Goal: Find specific page/section: Find specific page/section

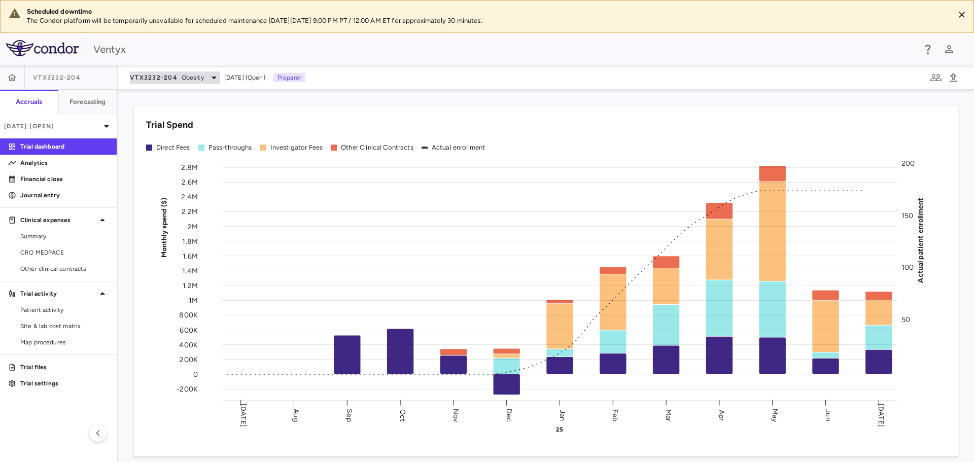
click at [187, 77] on span "Obesity" at bounding box center [193, 77] width 22 height 9
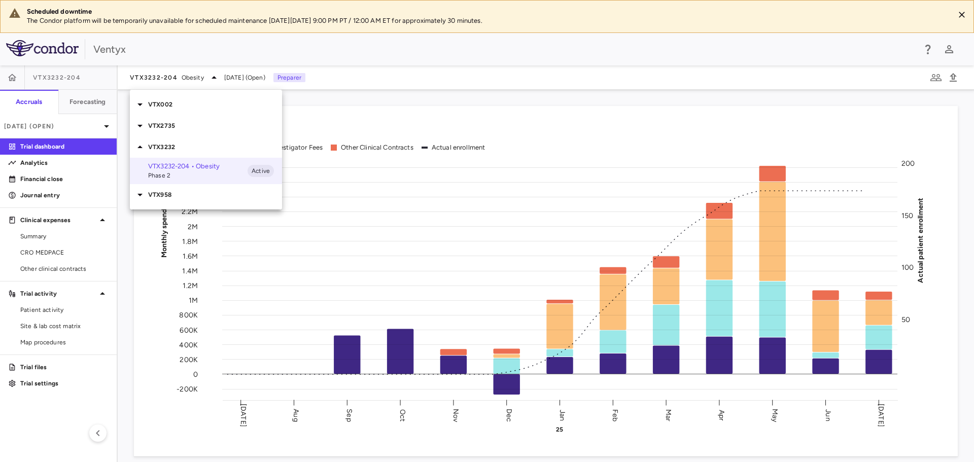
click at [173, 194] on p "VTX958" at bounding box center [215, 194] width 134 height 9
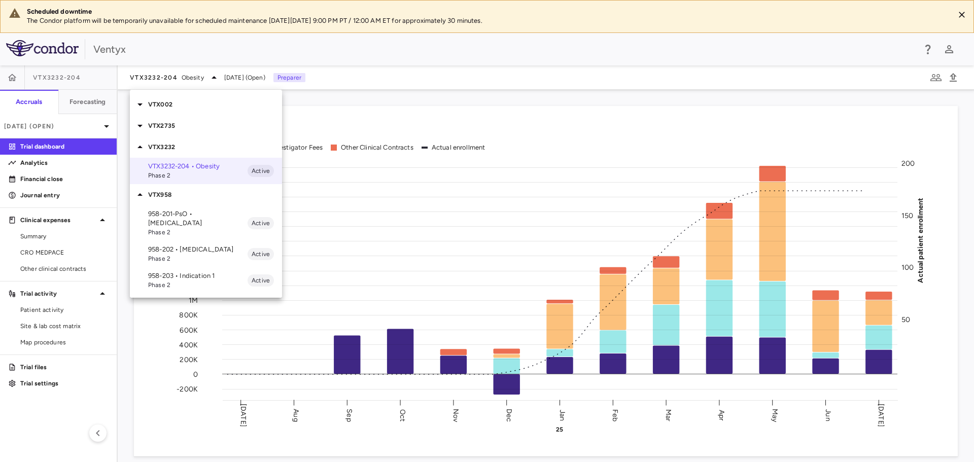
click at [172, 271] on p "958-203 • Indication 1" at bounding box center [197, 275] width 99 height 9
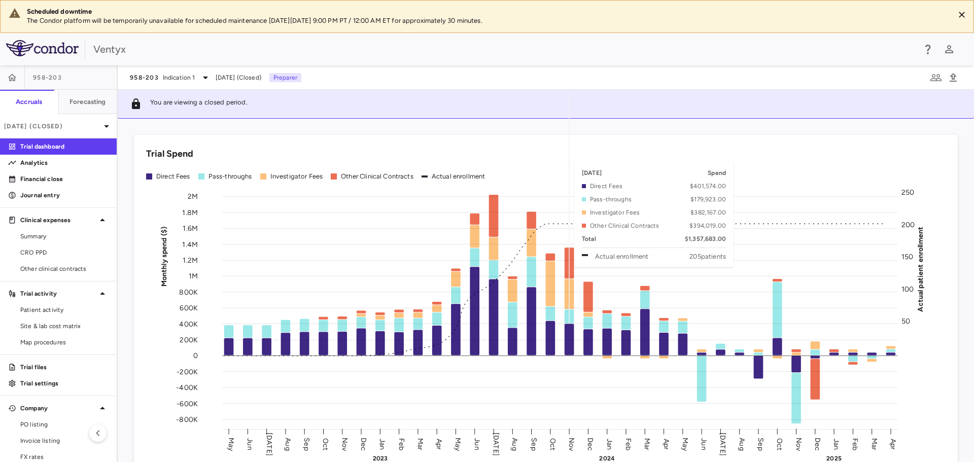
scroll to position [101, 0]
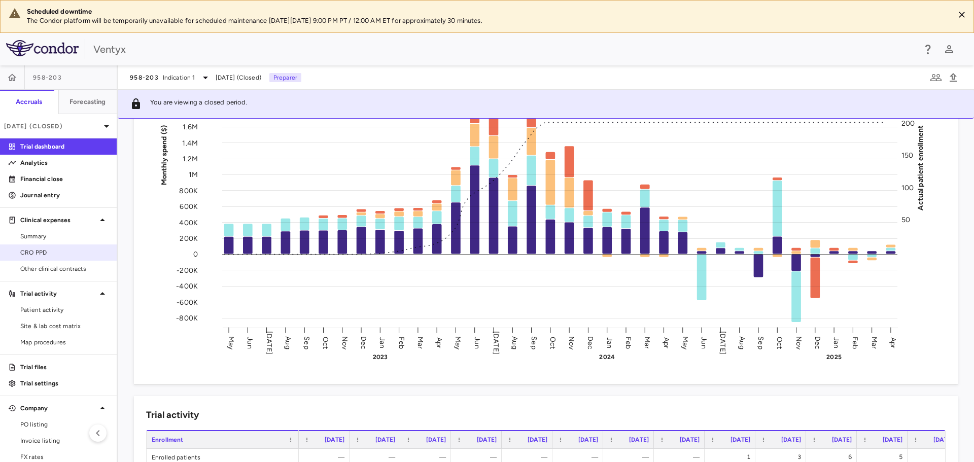
click at [42, 253] on span "CRO PPD" at bounding box center [64, 252] width 88 height 9
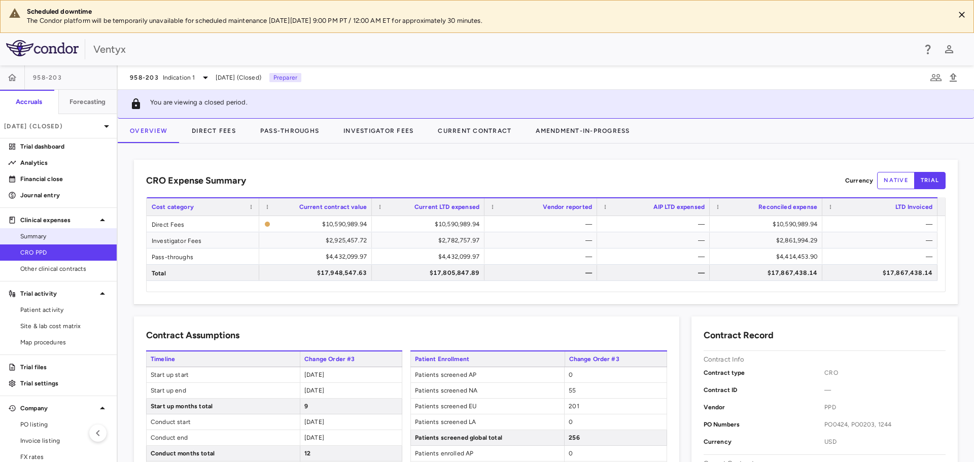
click at [39, 236] on span "Summary" at bounding box center [64, 236] width 88 height 9
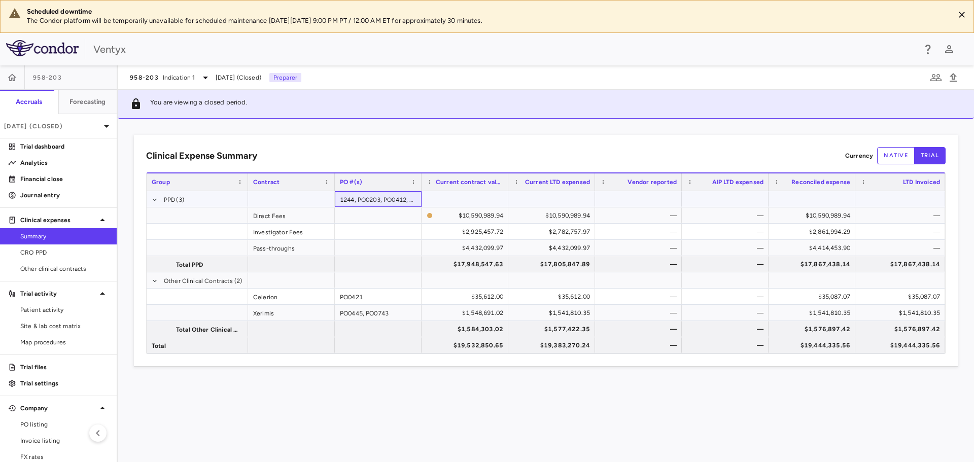
click at [388, 195] on div "1244, PO0203, PO0412, PO0424" at bounding box center [378, 199] width 87 height 16
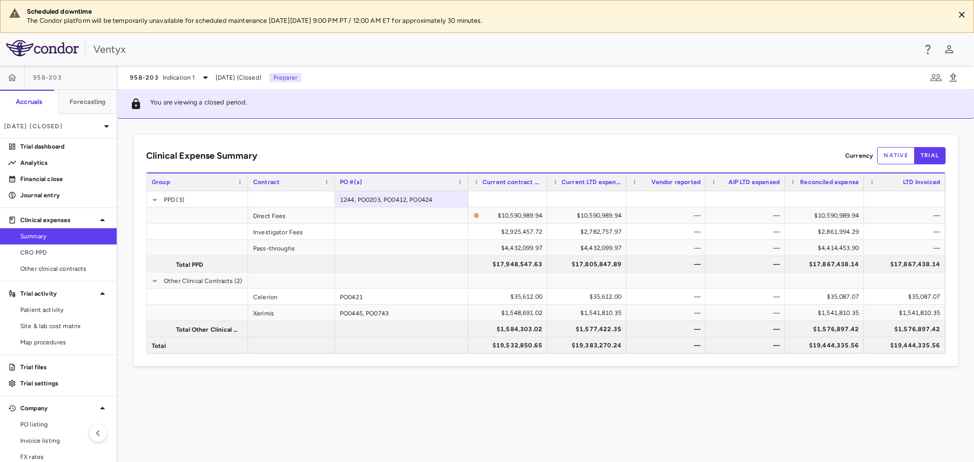
drag, startPoint x: 421, startPoint y: 179, endPoint x: 467, endPoint y: 185, distance: 47.1
click at [467, 185] on div at bounding box center [468, 181] width 4 height 17
